Goal: Task Accomplishment & Management: Manage account settings

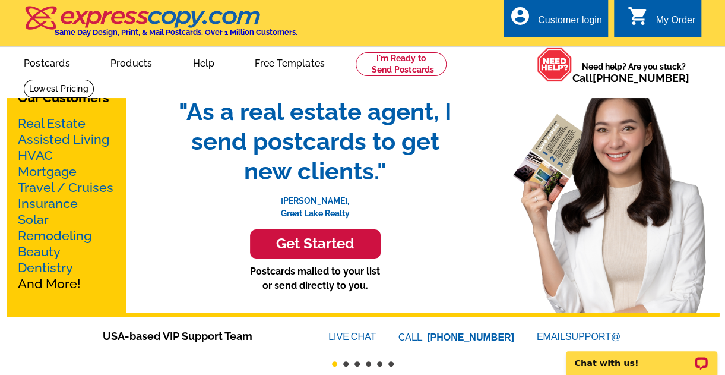
click at [546, 17] on div "Customer login" at bounding box center [570, 23] width 64 height 17
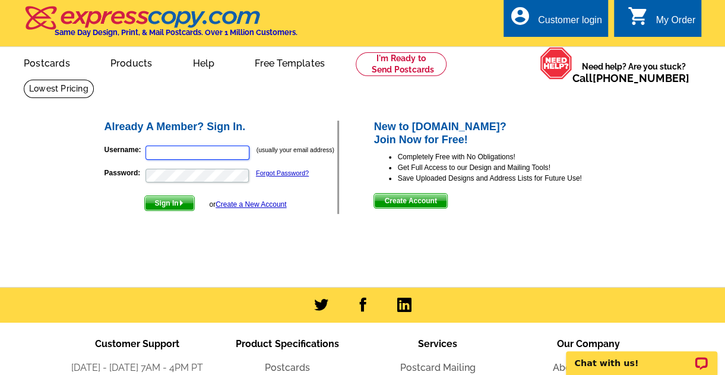
type input "Pat@patmoyer.com"
click at [169, 204] on span "Sign In" at bounding box center [169, 203] width 49 height 14
